Goal: Navigation & Orientation: Find specific page/section

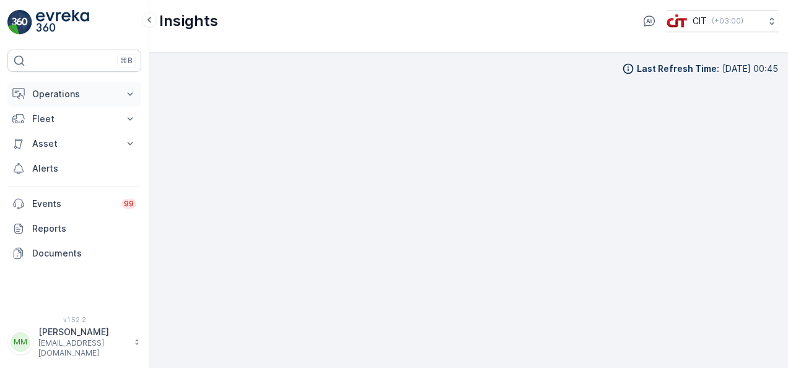
click at [72, 93] on p "Operations" at bounding box center [74, 94] width 84 height 12
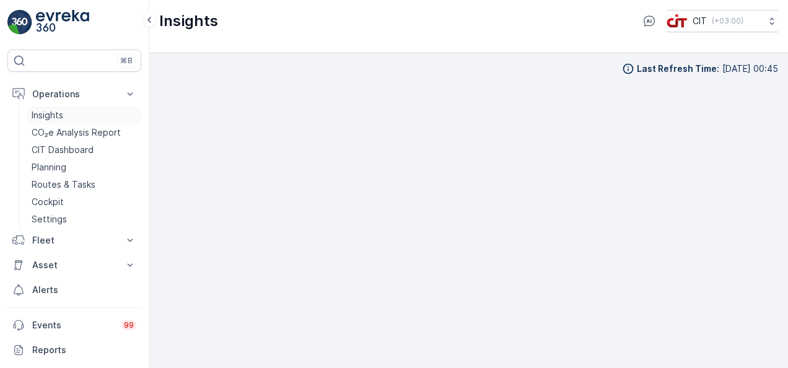
click at [67, 118] on link "Insights" at bounding box center [84, 115] width 115 height 17
click at [72, 148] on p "CIT Dashboard" at bounding box center [63, 150] width 62 height 12
click at [73, 121] on link "Insights" at bounding box center [84, 115] width 115 height 17
